Goal: Feedback & Contribution: Leave review/rating

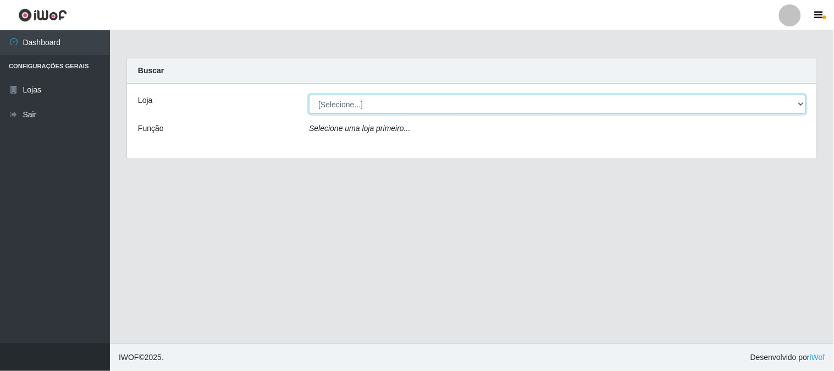
click at [800, 103] on select "[Selecione...] Casatudo BR" at bounding box center [557, 104] width 497 height 19
select select "197"
click at [309, 95] on select "[Selecione...] Casatudo BR" at bounding box center [557, 104] width 497 height 19
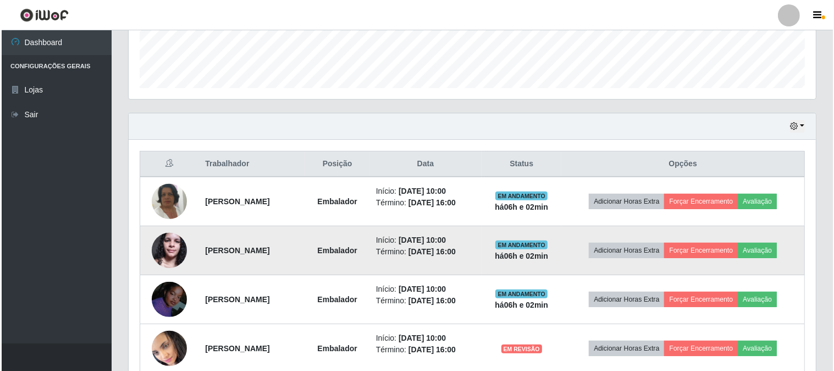
scroll to position [366, 0]
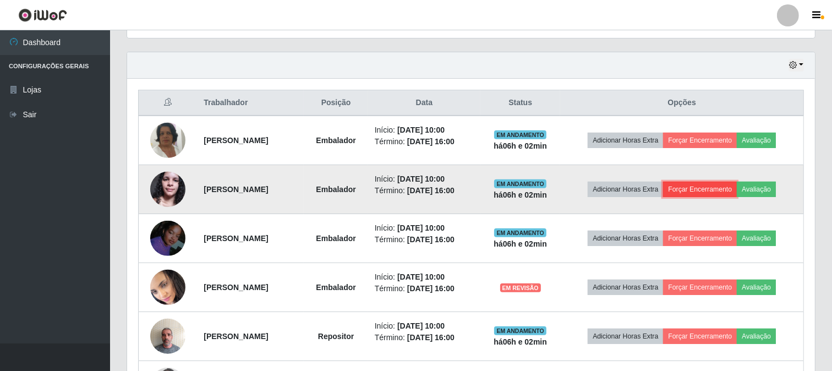
click at [737, 186] on button "Forçar Encerramento" at bounding box center [700, 189] width 74 height 15
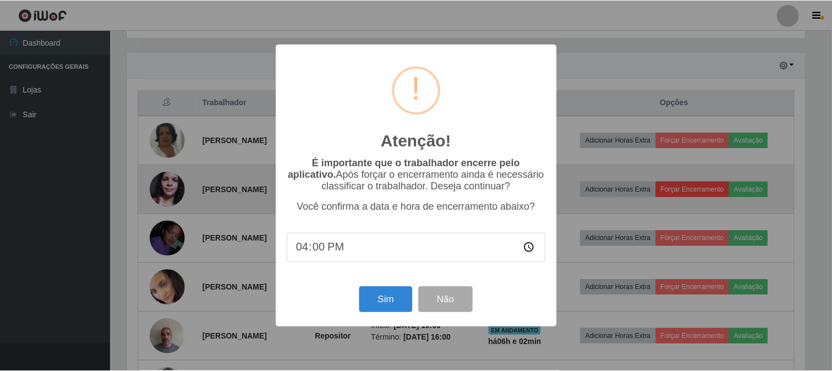
scroll to position [228, 680]
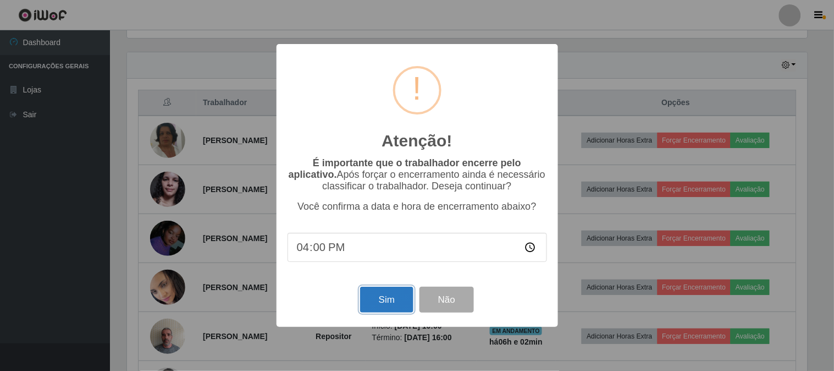
click at [392, 304] on button "Sim" at bounding box center [386, 300] width 53 height 26
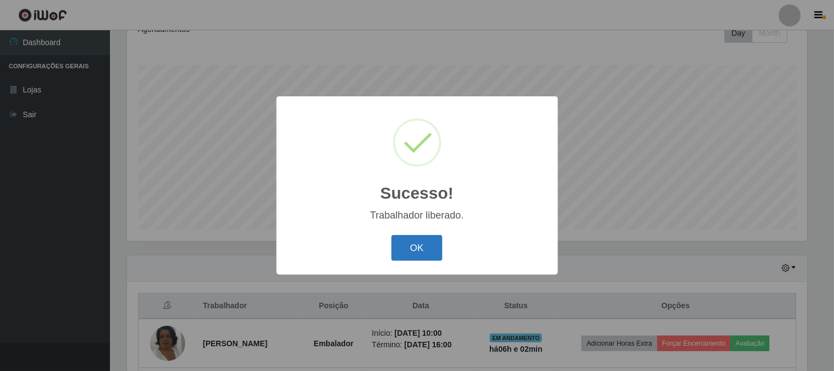
click at [421, 245] on button "OK" at bounding box center [417, 248] width 51 height 26
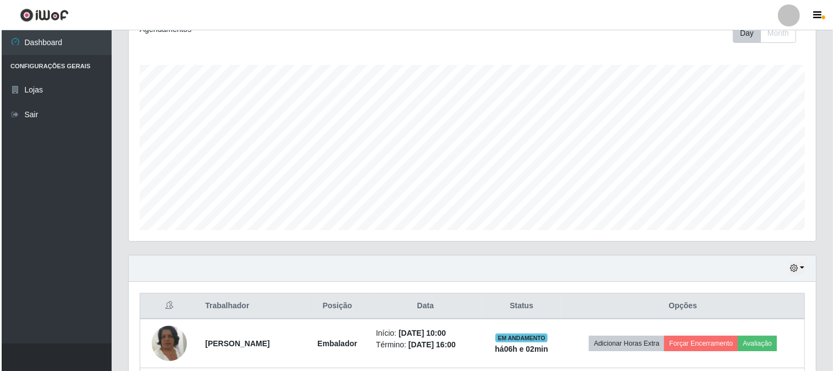
scroll to position [347, 0]
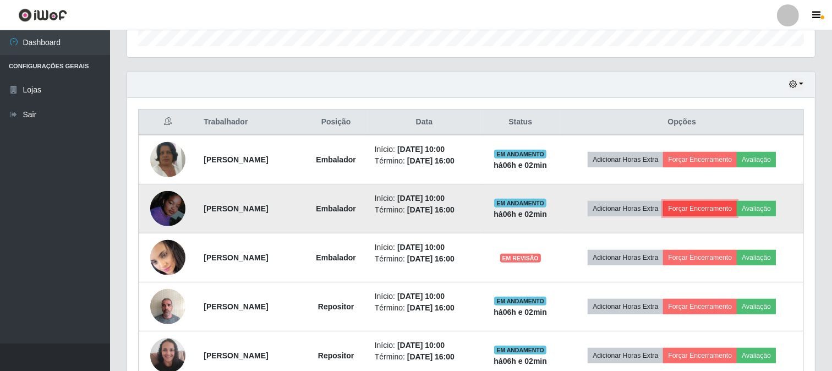
click at [737, 206] on button "Forçar Encerramento" at bounding box center [700, 208] width 74 height 15
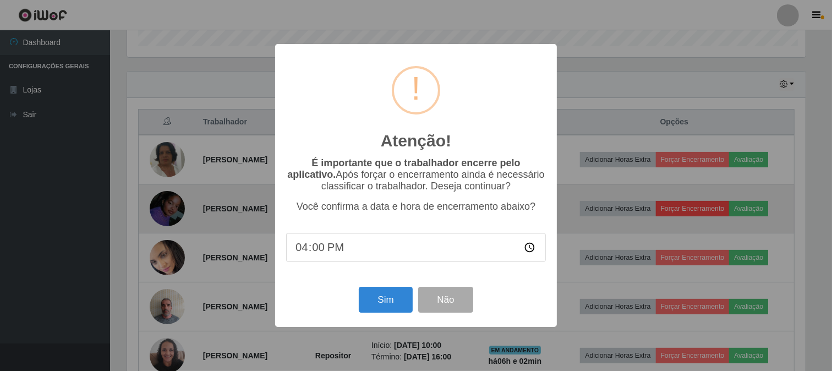
scroll to position [228, 680]
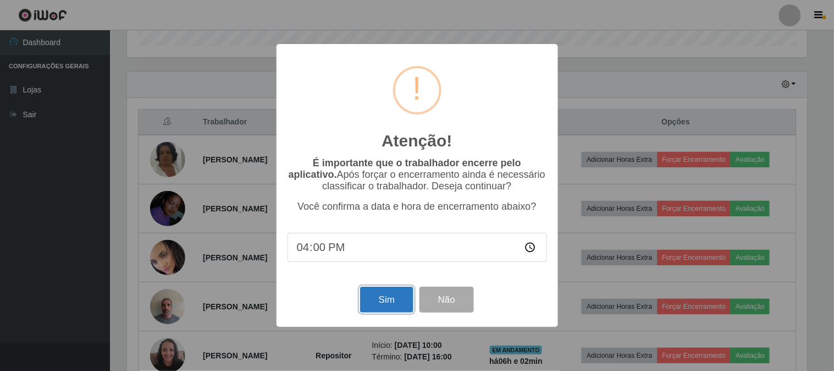
click at [370, 294] on button "Sim" at bounding box center [386, 300] width 53 height 26
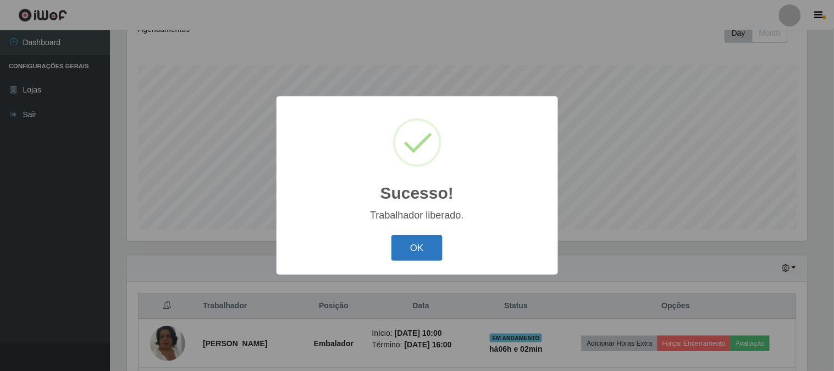
click at [422, 244] on button "OK" at bounding box center [417, 248] width 51 height 26
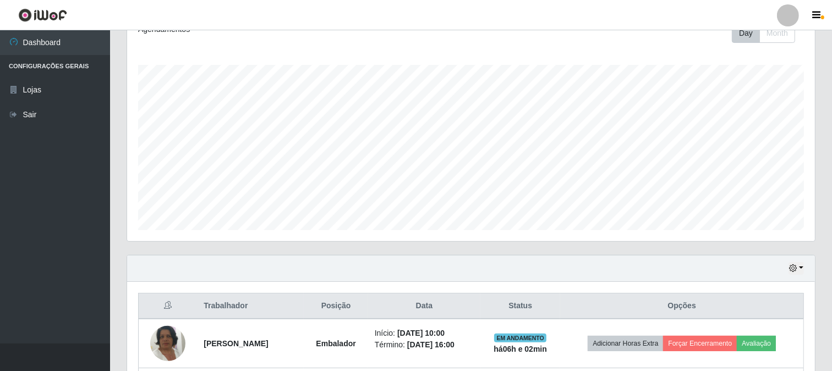
scroll to position [347, 0]
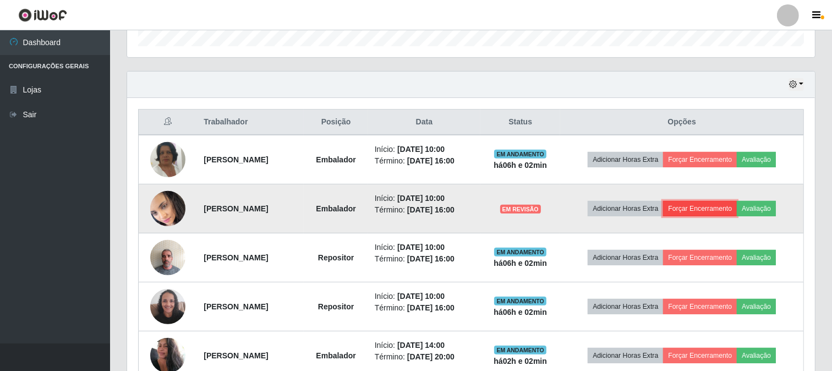
click at [712, 207] on button "Forçar Encerramento" at bounding box center [700, 208] width 74 height 15
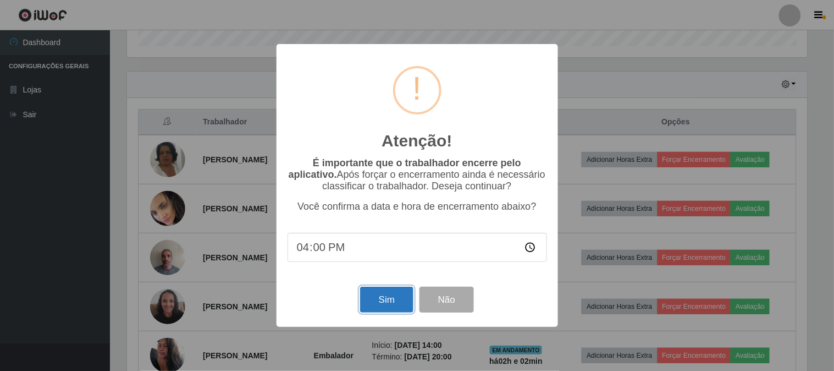
click at [386, 304] on button "Sim" at bounding box center [386, 300] width 53 height 26
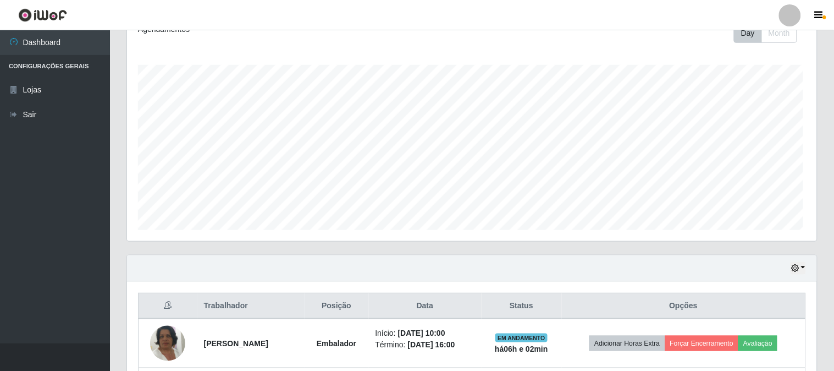
scroll to position [0, 0]
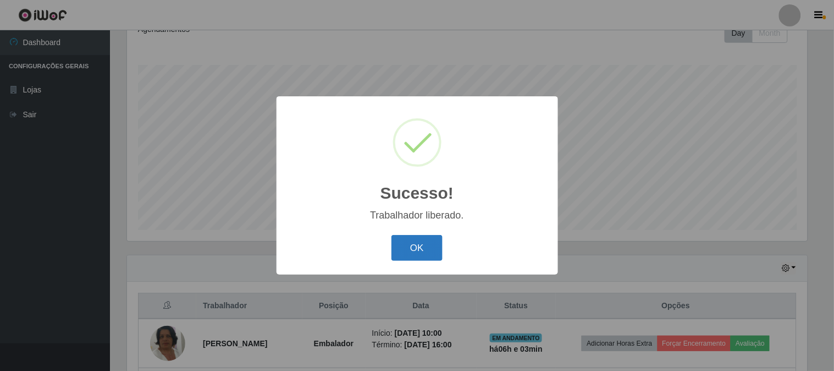
click at [427, 252] on button "OK" at bounding box center [417, 248] width 51 height 26
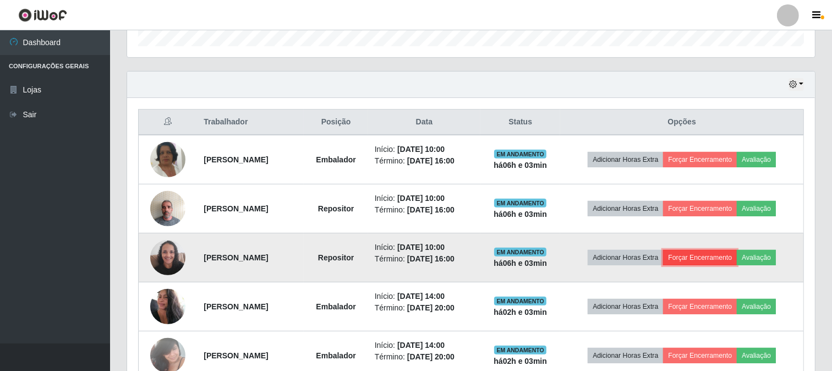
click at [690, 257] on button "Forçar Encerramento" at bounding box center [700, 257] width 74 height 15
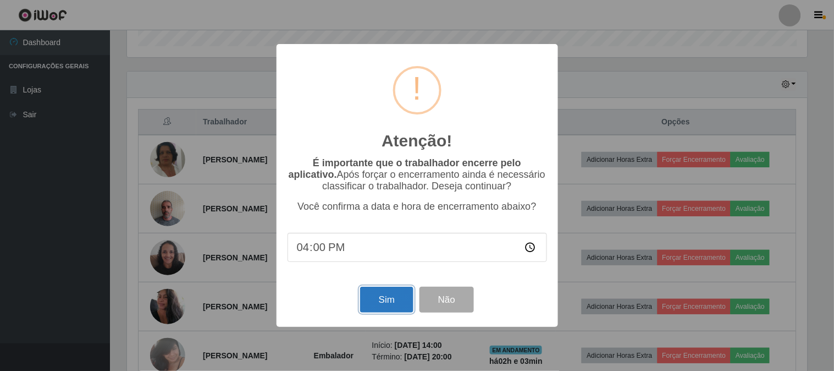
click at [381, 300] on button "Sim" at bounding box center [386, 300] width 53 height 26
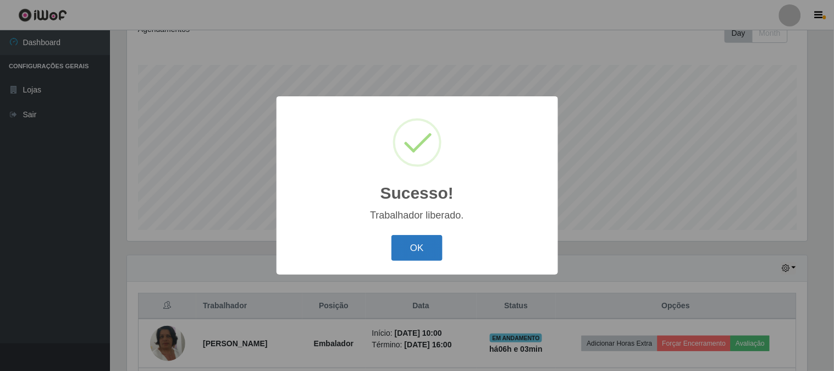
click at [430, 245] on button "OK" at bounding box center [417, 248] width 51 height 26
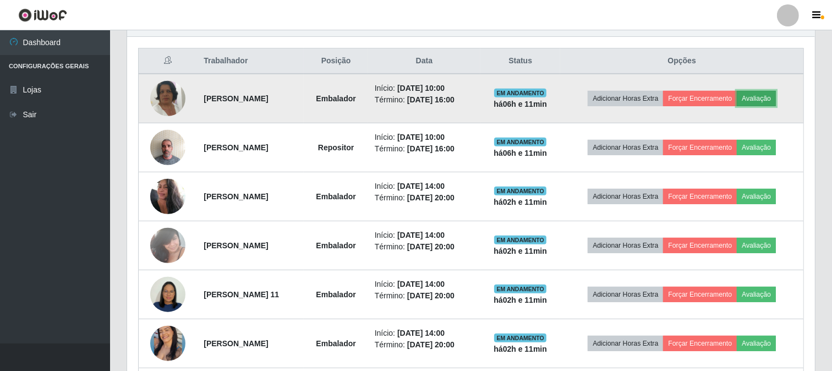
click at [768, 92] on button "Avaliação" at bounding box center [756, 98] width 39 height 15
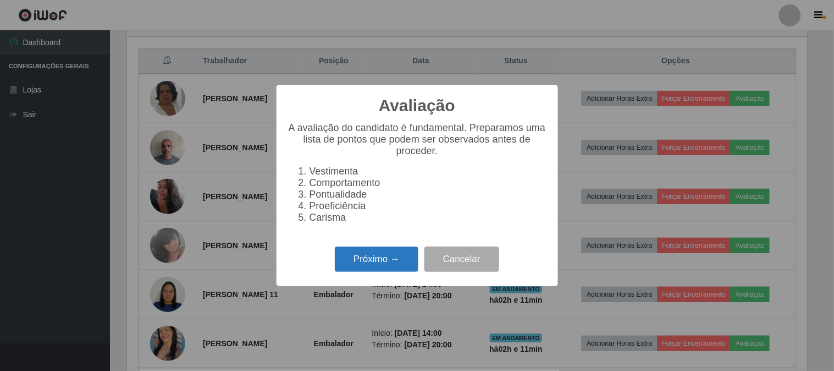
click at [355, 266] on button "Próximo →" at bounding box center [377, 259] width 84 height 26
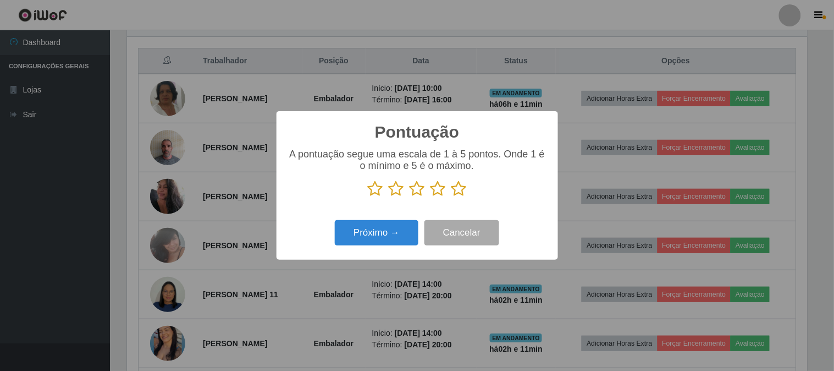
scroll to position [549811, 549359]
click at [464, 188] on icon at bounding box center [459, 188] width 15 height 17
click at [452, 197] on input "radio" at bounding box center [452, 197] width 0 height 0
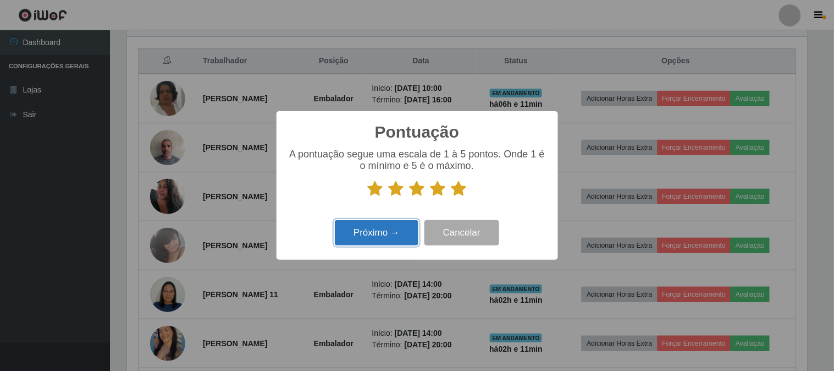
click at [399, 231] on button "Próximo →" at bounding box center [377, 233] width 84 height 26
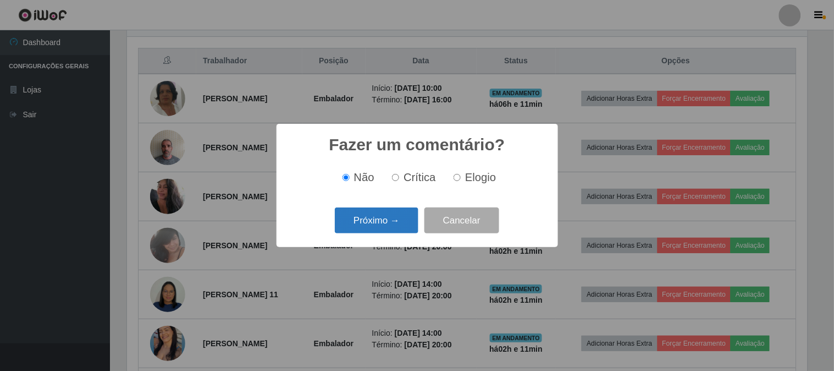
click at [398, 223] on button "Próximo →" at bounding box center [377, 220] width 84 height 26
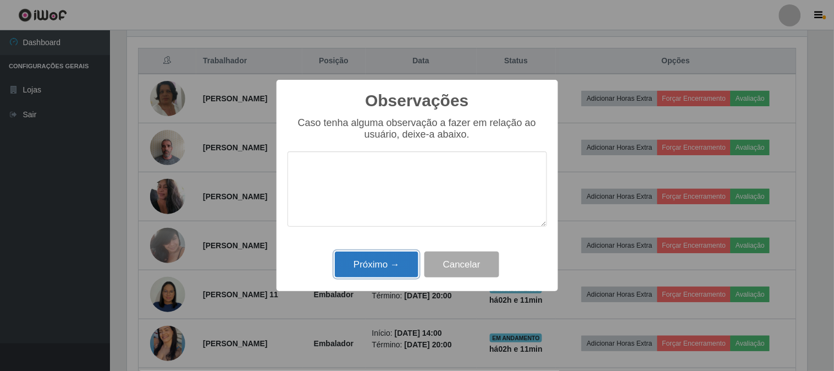
click at [370, 261] on button "Próximo →" at bounding box center [377, 264] width 84 height 26
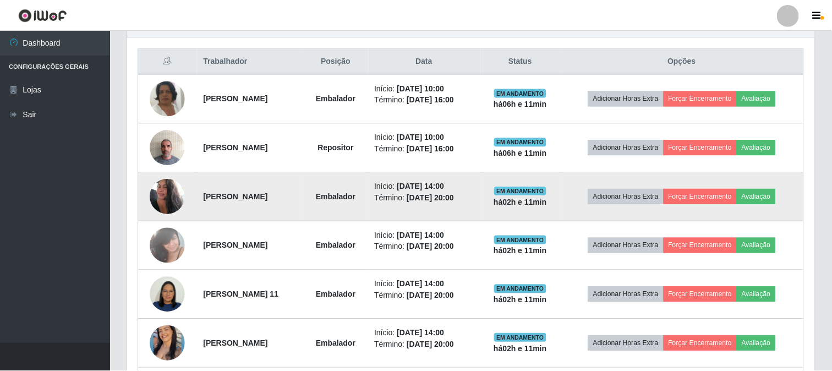
scroll to position [228, 688]
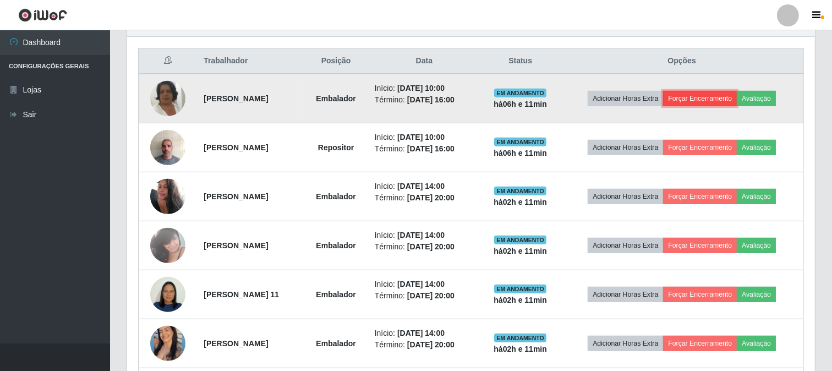
click at [723, 96] on button "Forçar Encerramento" at bounding box center [700, 98] width 74 height 15
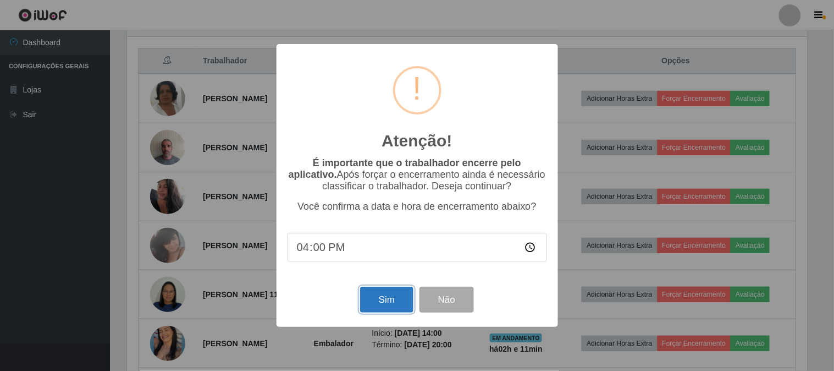
click at [388, 301] on button "Sim" at bounding box center [386, 300] width 53 height 26
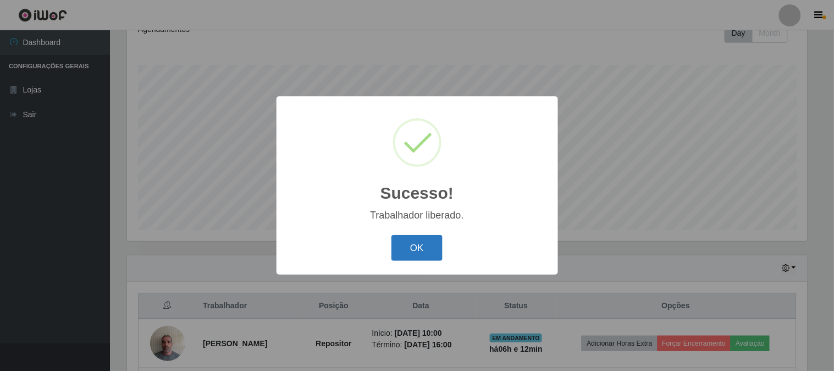
click at [430, 249] on button "OK" at bounding box center [417, 248] width 51 height 26
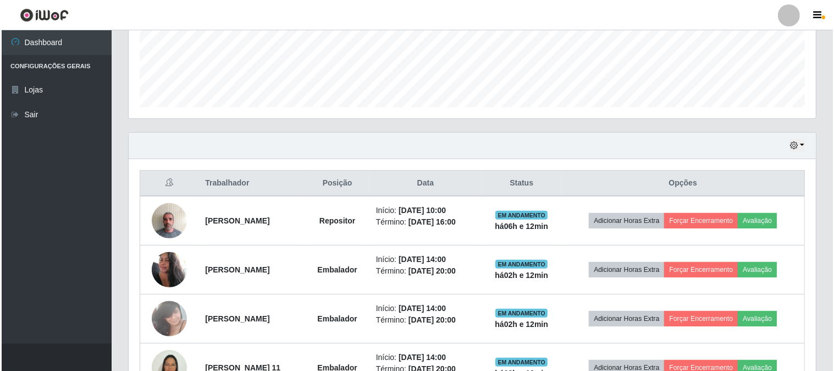
scroll to position [347, 0]
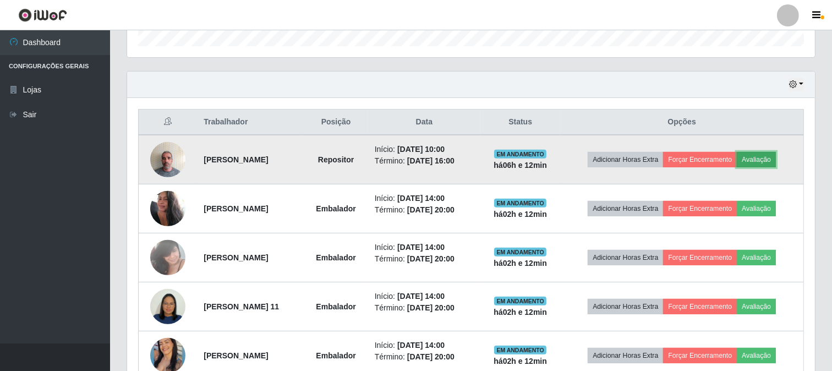
click at [776, 157] on button "Avaliação" at bounding box center [756, 159] width 39 height 15
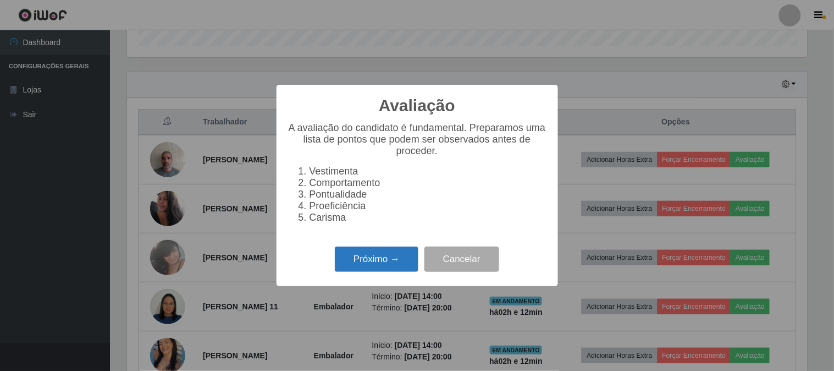
click at [410, 257] on button "Próximo →" at bounding box center [377, 259] width 84 height 26
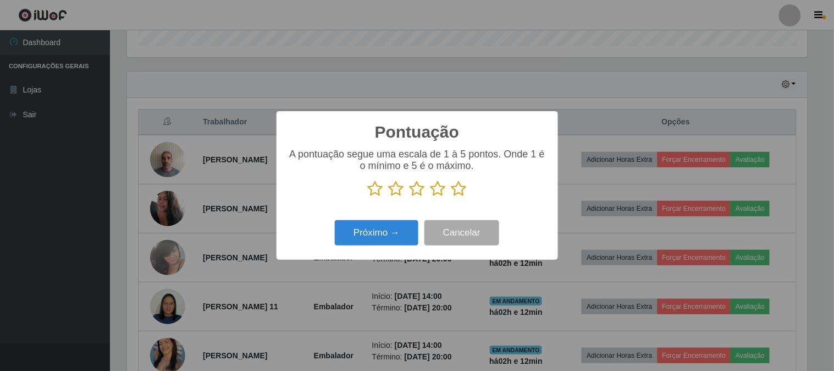
scroll to position [549811, 549359]
click at [459, 196] on icon at bounding box center [459, 188] width 15 height 17
click at [452, 197] on input "radio" at bounding box center [452, 197] width 0 height 0
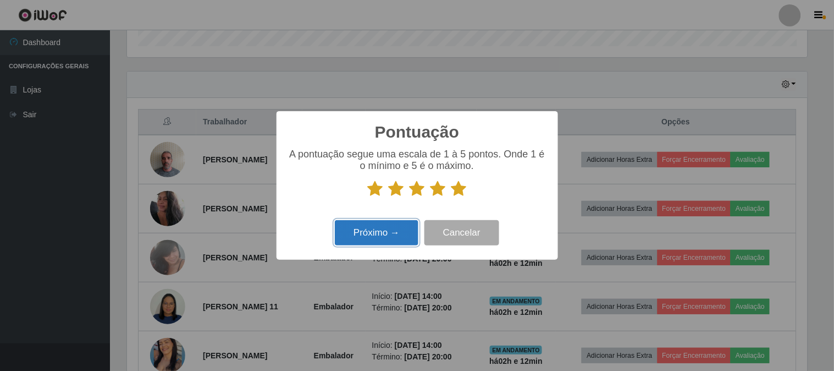
click at [394, 235] on button "Próximo →" at bounding box center [377, 233] width 84 height 26
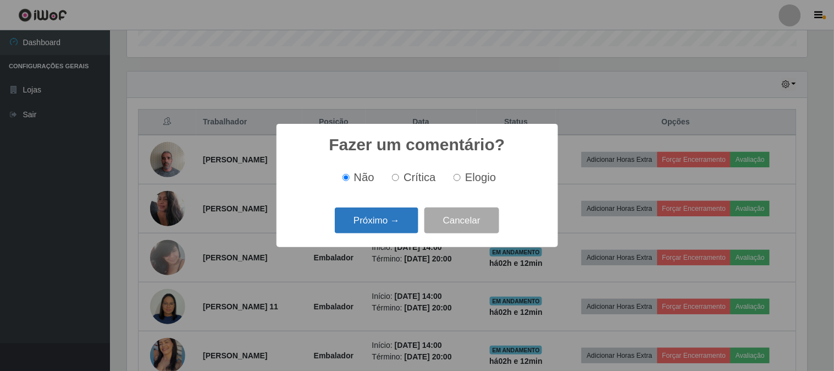
click at [402, 215] on button "Próximo →" at bounding box center [377, 220] width 84 height 26
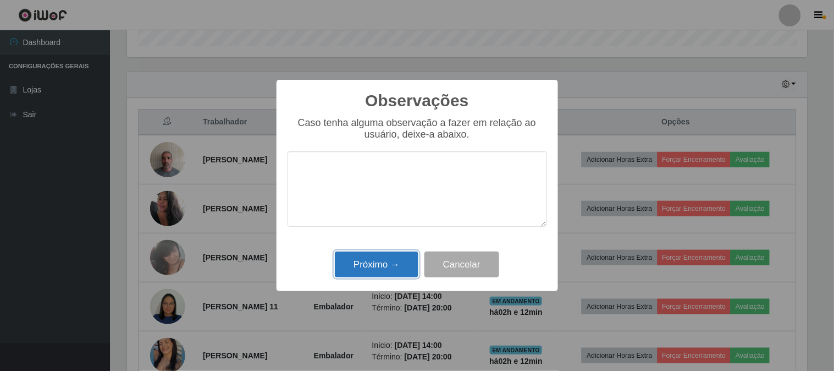
click at [391, 260] on button "Próximo →" at bounding box center [377, 264] width 84 height 26
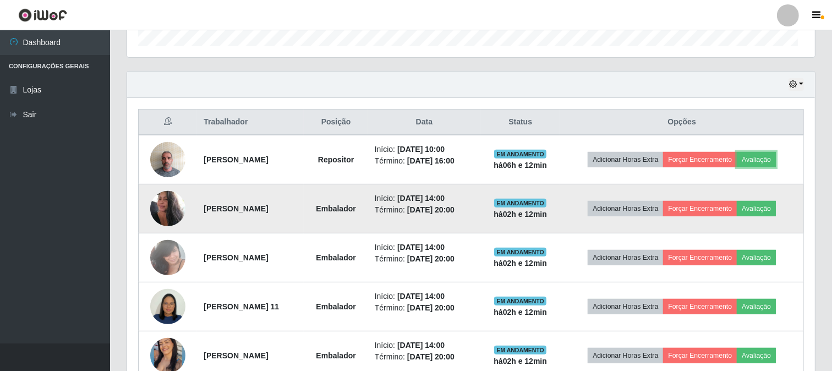
scroll to position [228, 688]
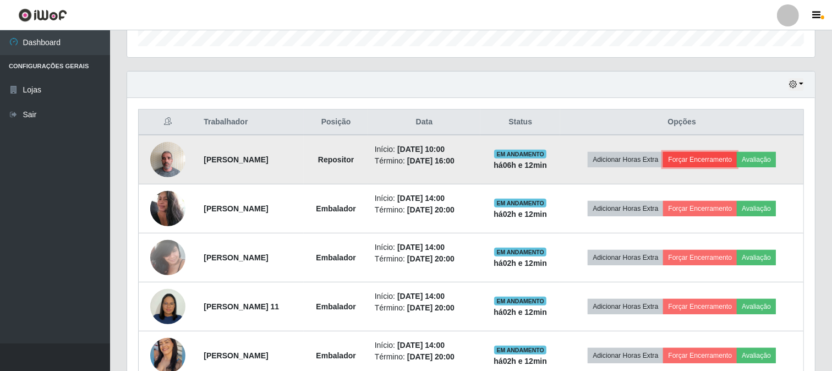
click at [723, 155] on button "Forçar Encerramento" at bounding box center [700, 159] width 74 height 15
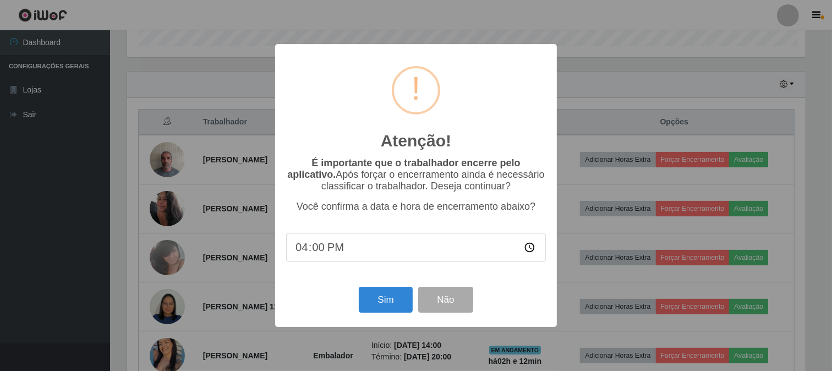
scroll to position [228, 680]
click at [382, 298] on button "Sim" at bounding box center [386, 300] width 53 height 26
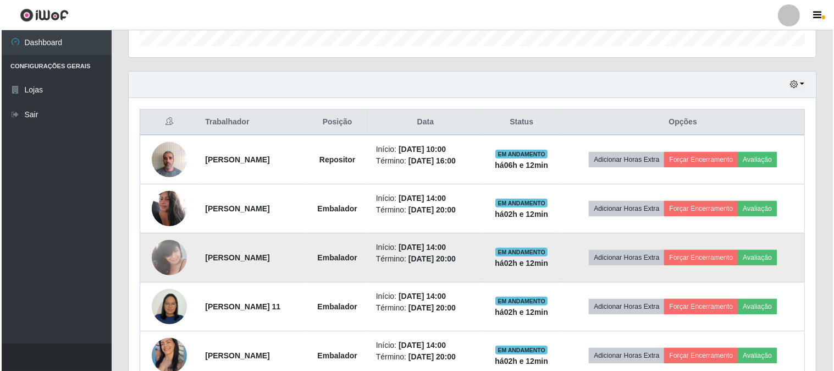
scroll to position [163, 0]
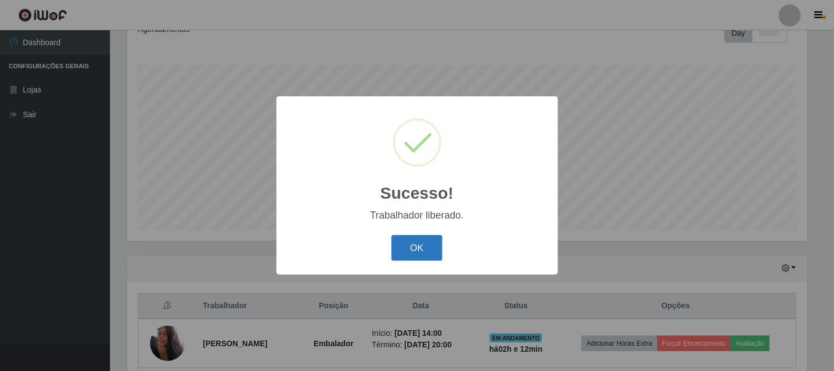
click at [404, 248] on button "OK" at bounding box center [417, 248] width 51 height 26
